Goal: Information Seeking & Learning: Learn about a topic

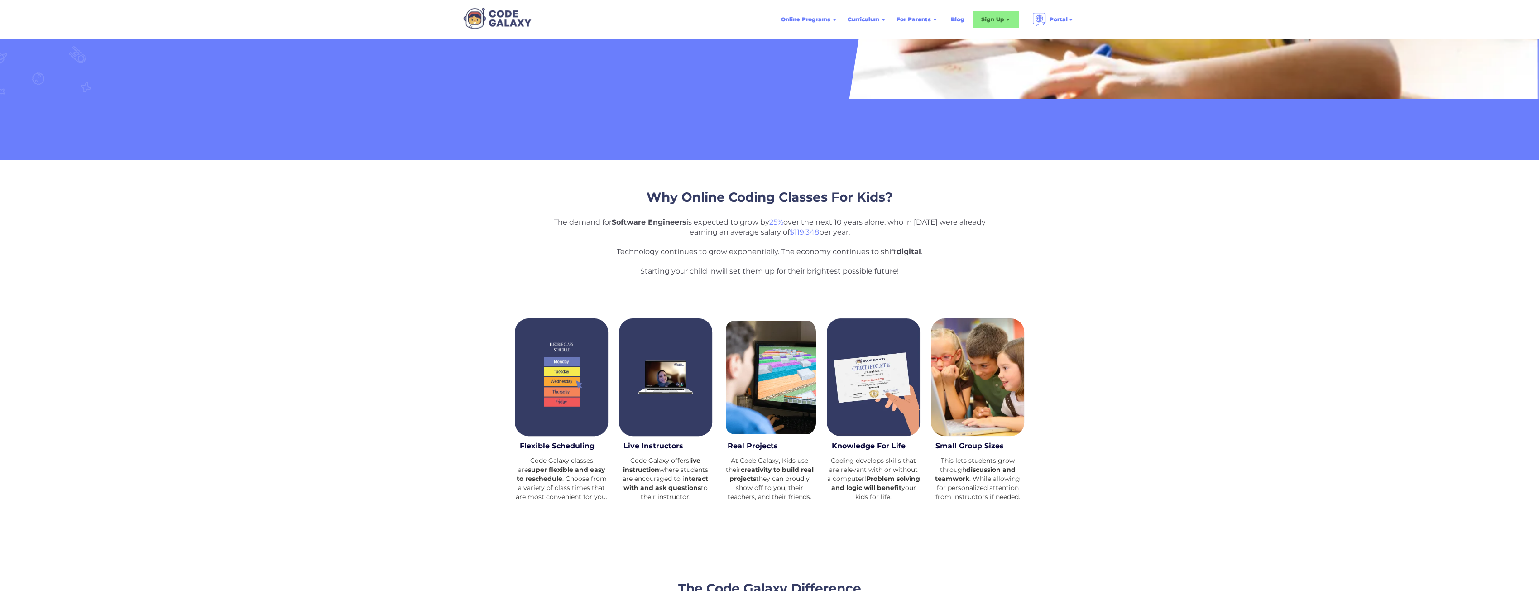
scroll to position [91, 0]
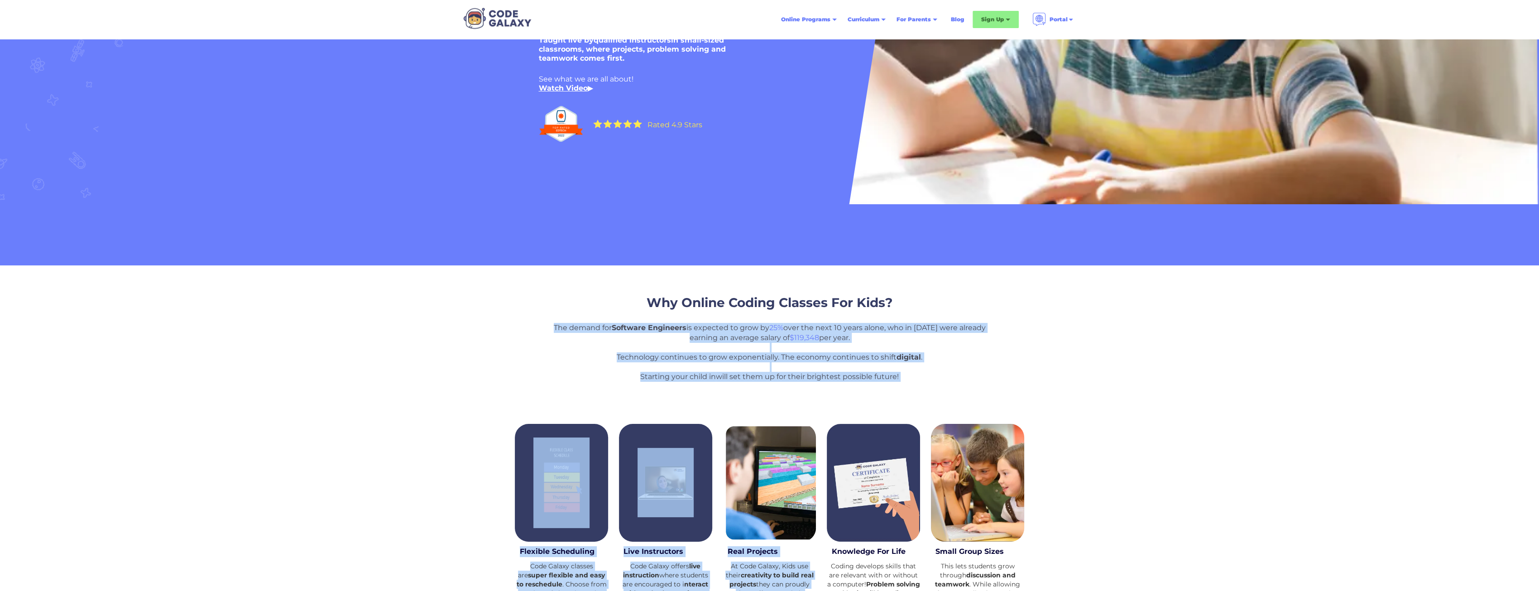
drag, startPoint x: 549, startPoint y: 325, endPoint x: 847, endPoint y: 384, distance: 303.7
click at [847, 384] on div "Why Online Coding Classes For Kids? The demand for Software Engineers is expect…" at bounding box center [769, 451] width 1539 height 373
copy div "The demand for Software Engineers is expected to grow by 25% over the next 10 y…"
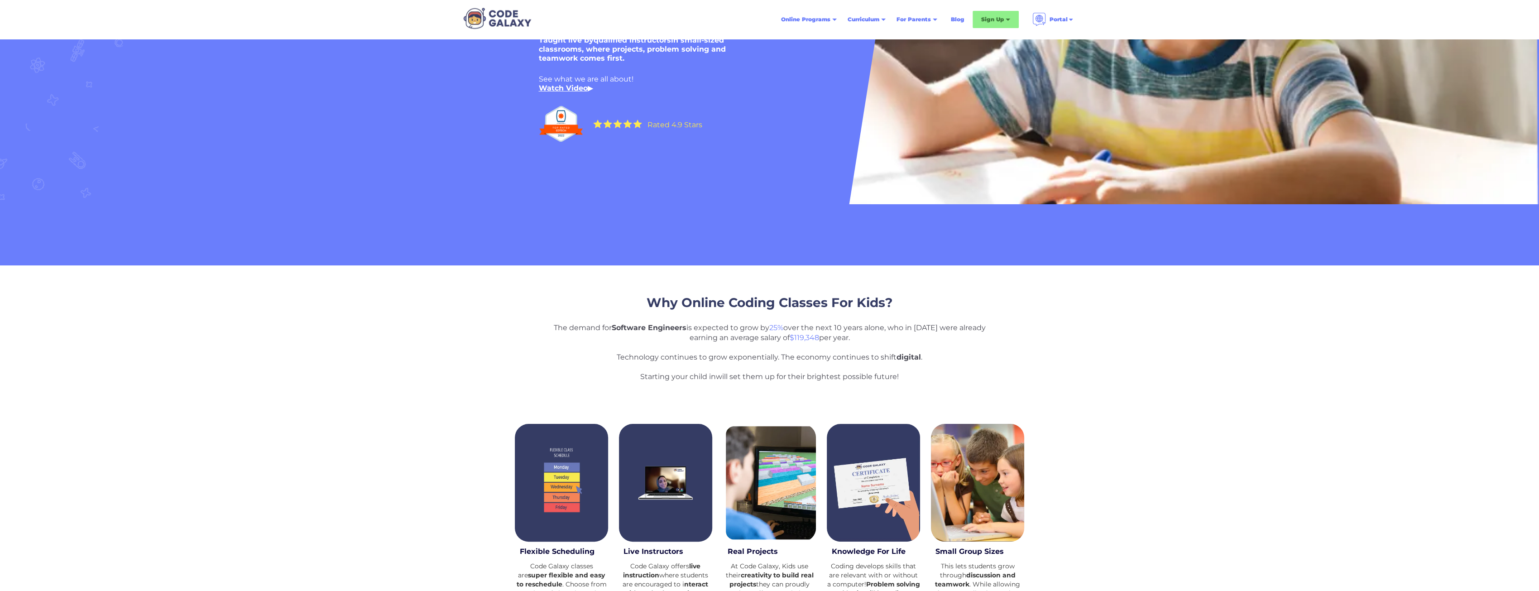
drag, startPoint x: 1025, startPoint y: 389, endPoint x: 1048, endPoint y: 389, distance: 22.6
click at [1025, 390] on div "Why Online Coding Classes For Kids? The demand for Software Engineers is expect…" at bounding box center [769, 451] width 1539 height 373
drag, startPoint x: 905, startPoint y: 374, endPoint x: 553, endPoint y: 324, distance: 356.1
click at [553, 324] on p "The demand for Software Engineers is expected to grow by 25% over the next 10 y…" at bounding box center [770, 352] width 444 height 59
copy p "The demand for Software Engineers is expected to grow by 25% over the next 10 y…"
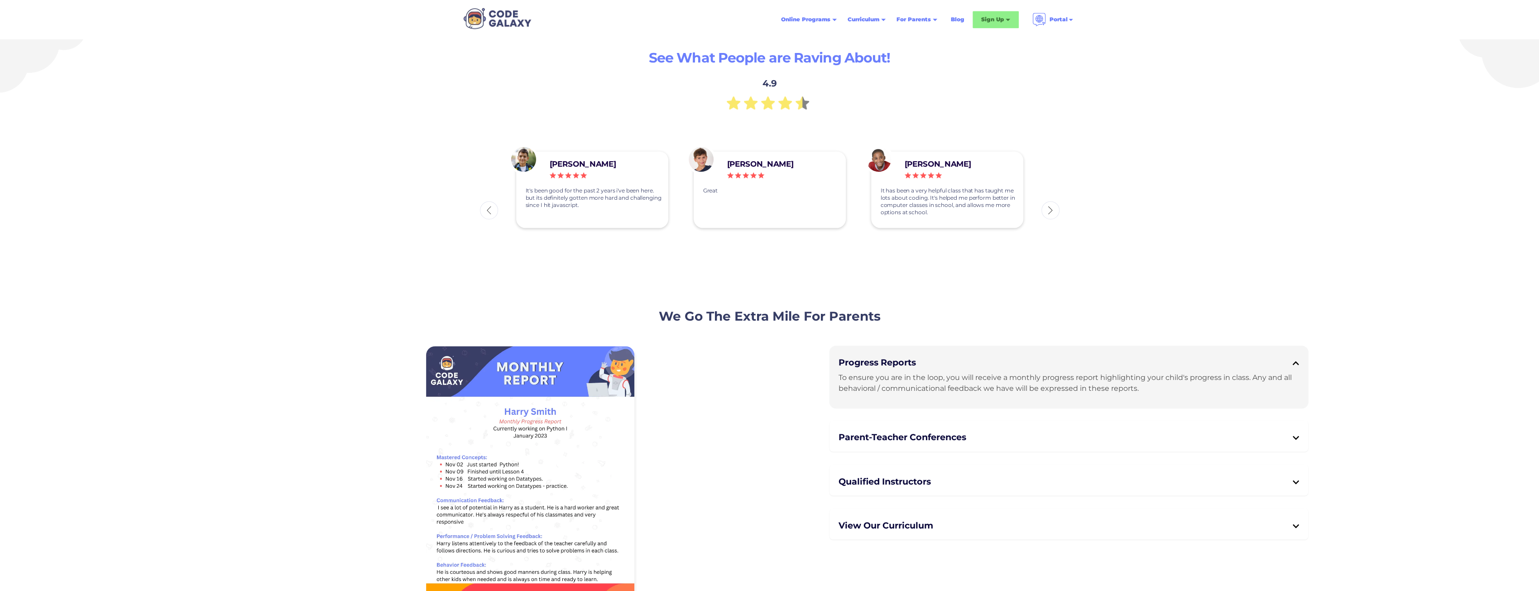
scroll to position [3635, 0]
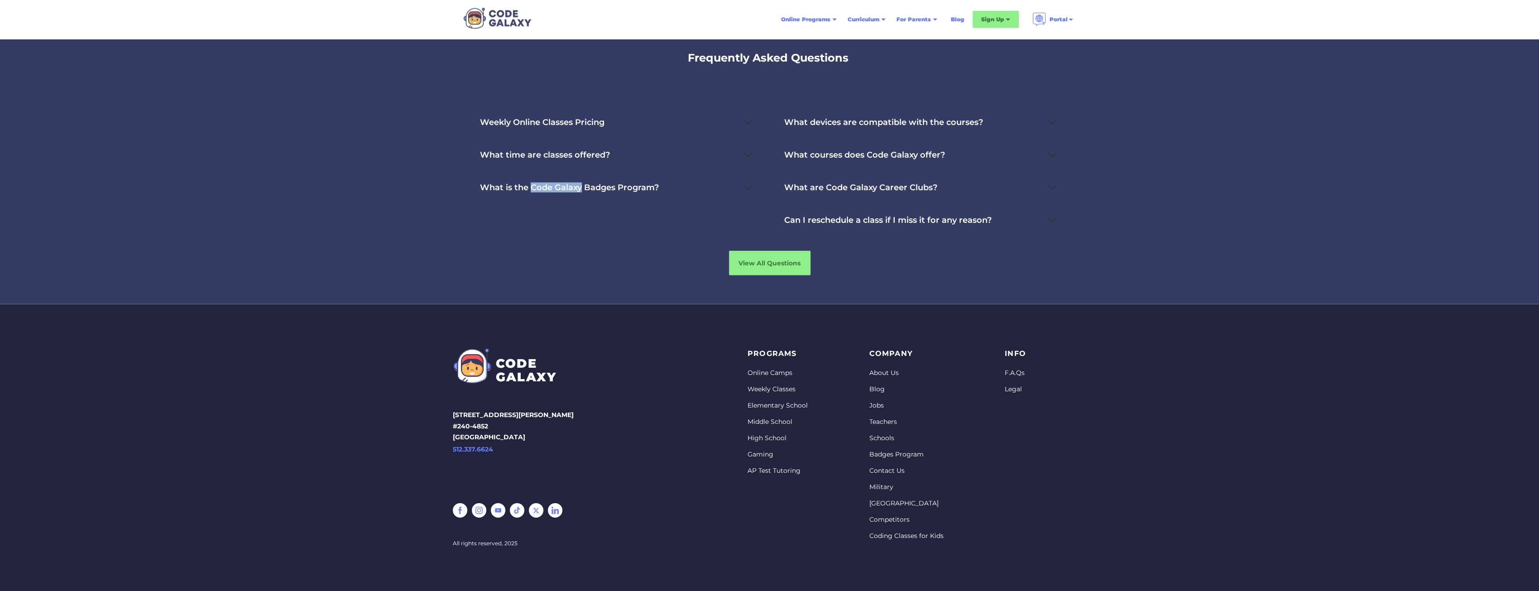
drag, startPoint x: 530, startPoint y: 187, endPoint x: 580, endPoint y: 192, distance: 50.9
click at [580, 192] on div "What is the Code Galaxy Badges Program?" at bounding box center [569, 187] width 179 height 9
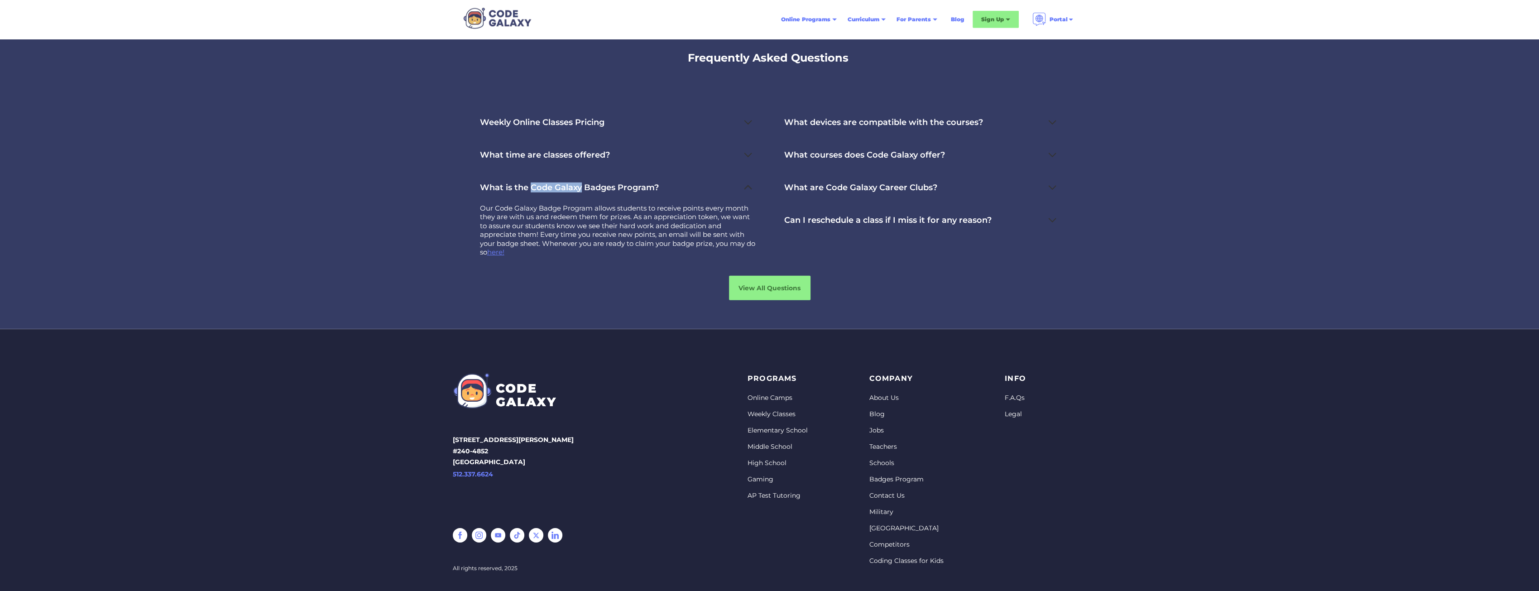
copy div "Code Galaxy"
click at [621, 293] on div "View All Questions" at bounding box center [769, 288] width 579 height 24
drag, startPoint x: 652, startPoint y: 456, endPoint x: 651, endPoint y: 451, distance: 5.1
click at [652, 455] on div "CODE GALAXY [STREET_ADDRESS][PERSON_NAME] 512.337.6624 All rights reserved, 2025" at bounding box center [589, 473] width 273 height 200
click at [357, 120] on div "Frequently Asked Questions Weekly Online Classes Pricing This service includes …" at bounding box center [769, 170] width 1539 height 317
